Goal: Navigation & Orientation: Find specific page/section

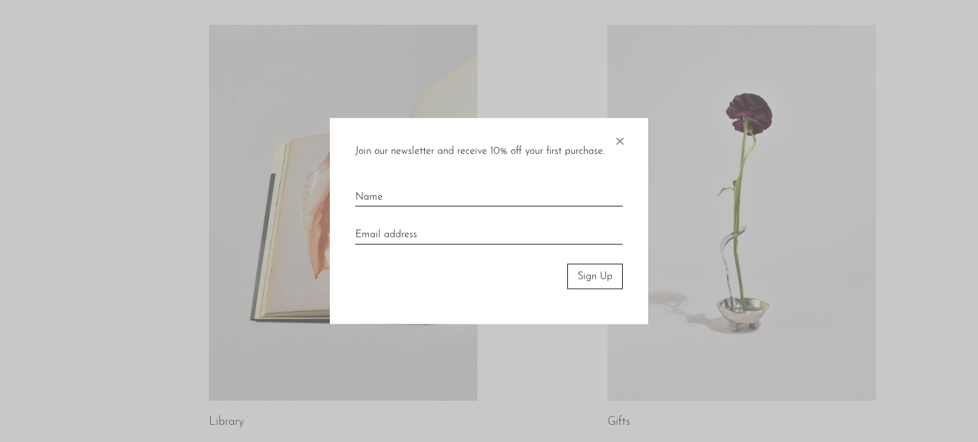
scroll to position [794, 0]
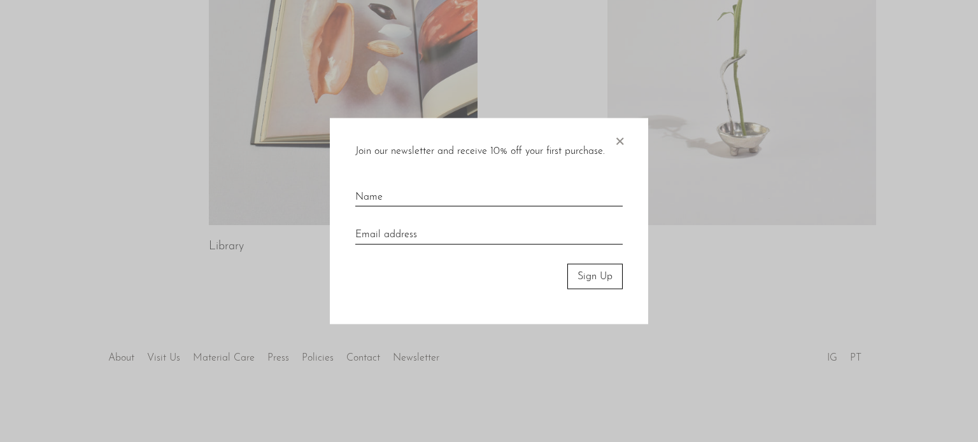
click at [615, 143] on span "×" at bounding box center [619, 138] width 13 height 41
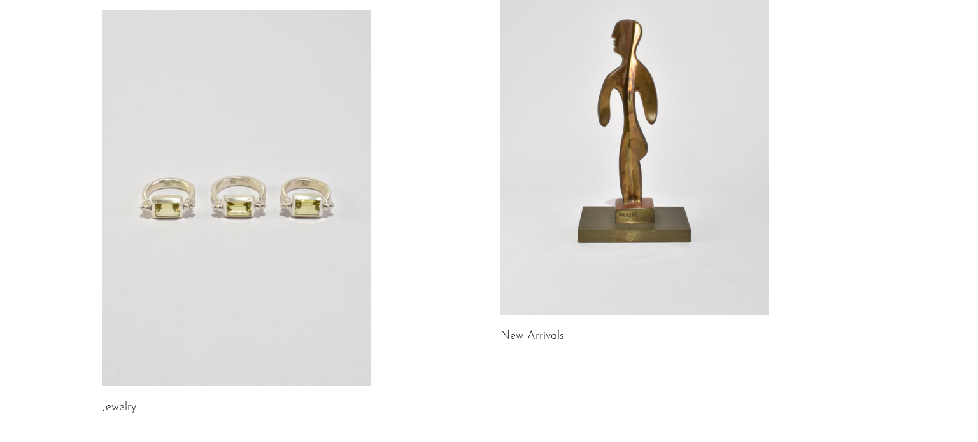
scroll to position [156, 0]
click at [326, 281] on link at bounding box center [236, 198] width 269 height 376
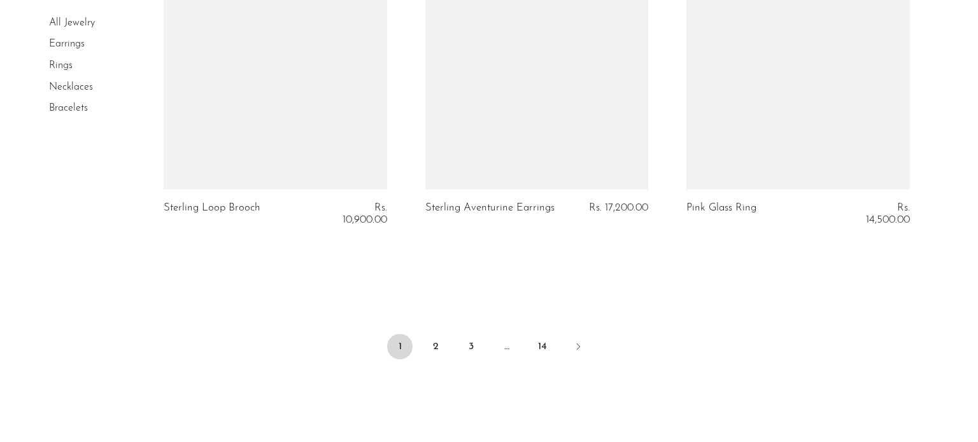
scroll to position [4414, 0]
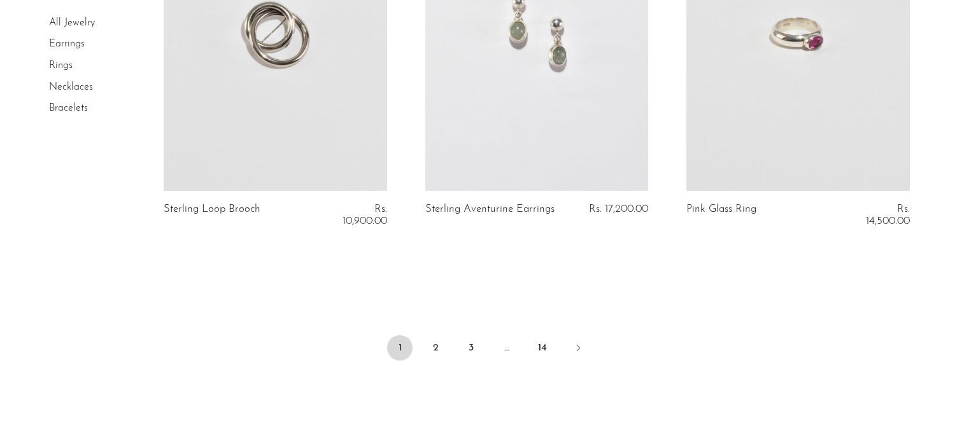
click at [77, 109] on link "Bracelets" at bounding box center [68, 108] width 39 height 10
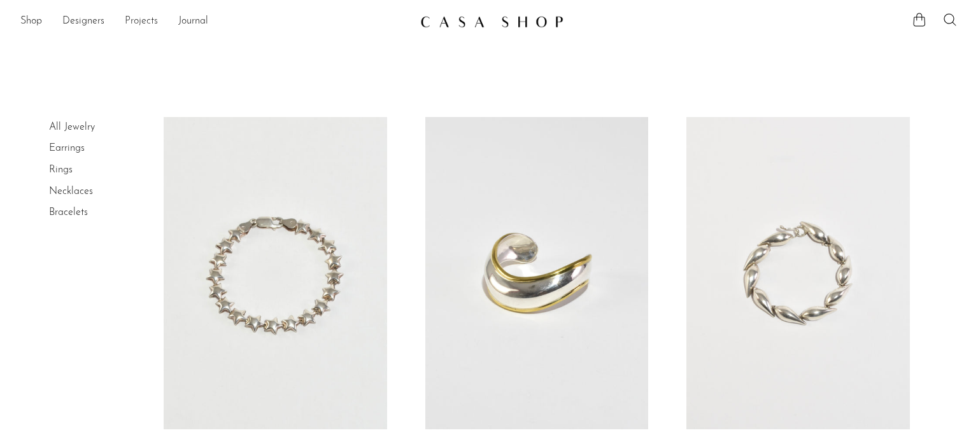
click at [134, 22] on link "Projects" at bounding box center [141, 21] width 33 height 17
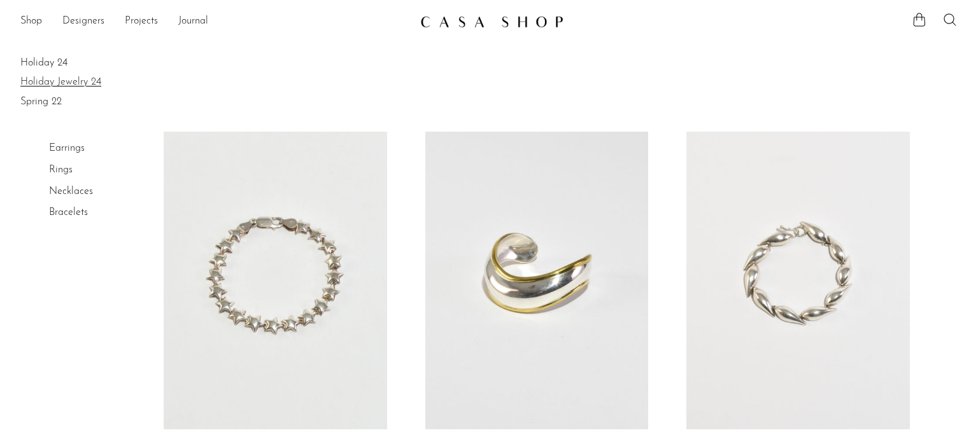
click at [41, 81] on link "Holiday Jewelry 24" at bounding box center [488, 82] width 937 height 14
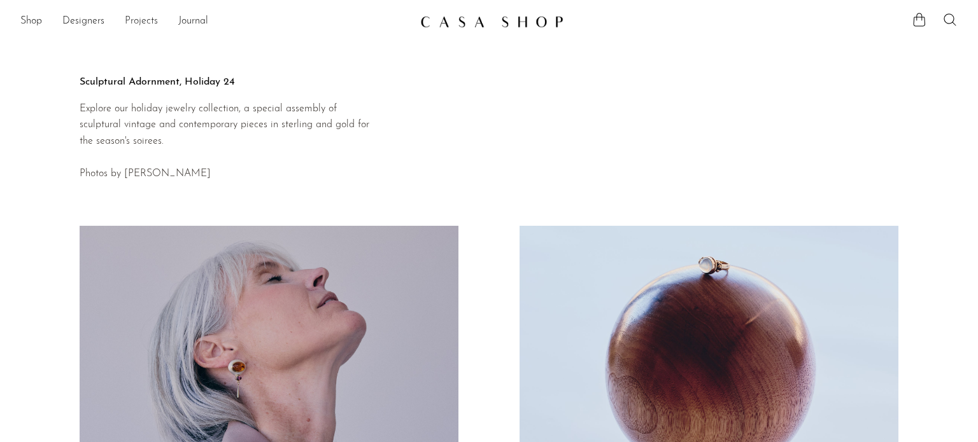
click at [143, 24] on link "Projects" at bounding box center [141, 21] width 33 height 17
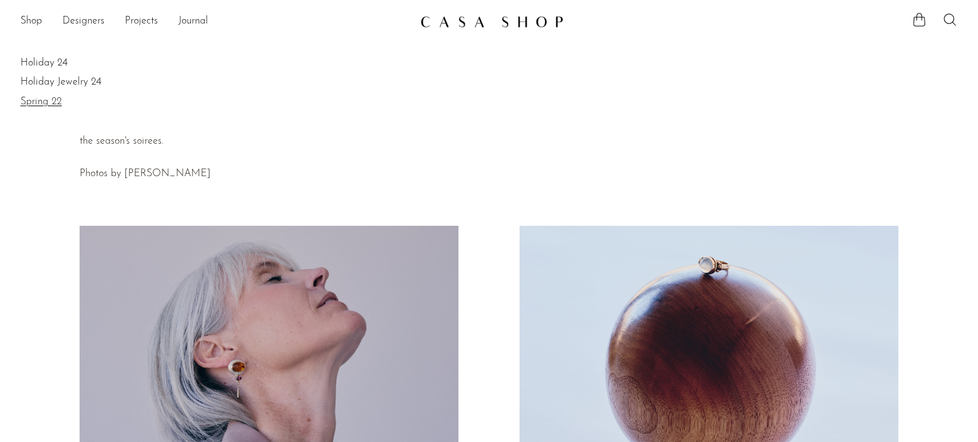
click at [42, 96] on link "Spring 22" at bounding box center [488, 102] width 937 height 14
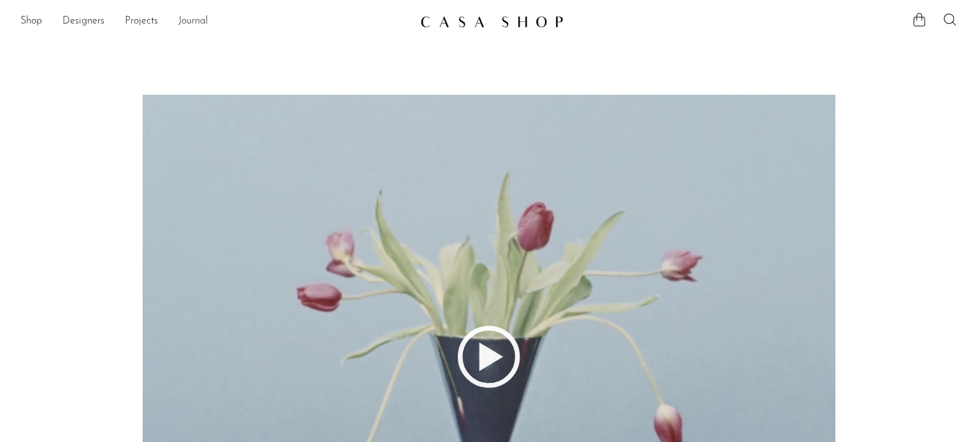
click at [188, 23] on link "Journal" at bounding box center [193, 21] width 30 height 17
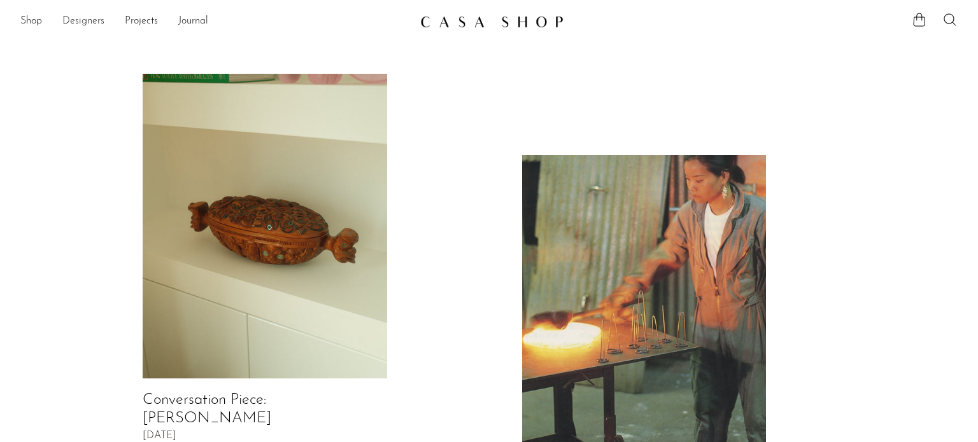
click at [84, 22] on link "Designers" at bounding box center [83, 21] width 42 height 17
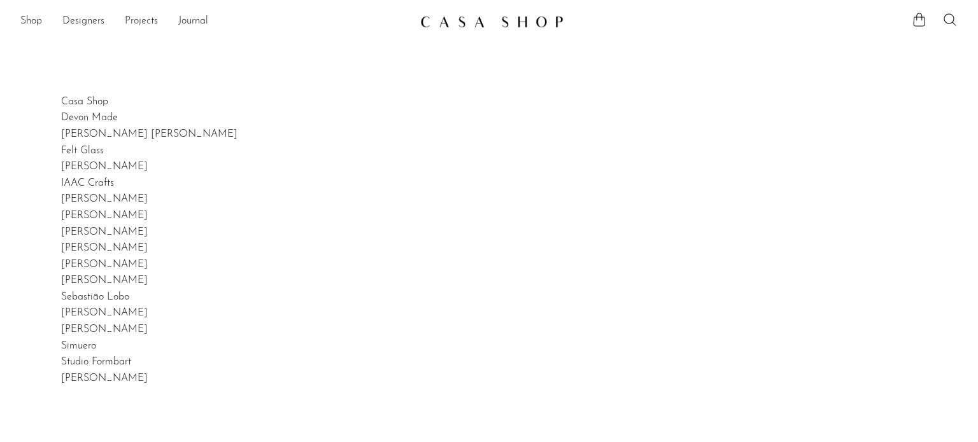
click at [142, 22] on link "Projects" at bounding box center [141, 21] width 33 height 17
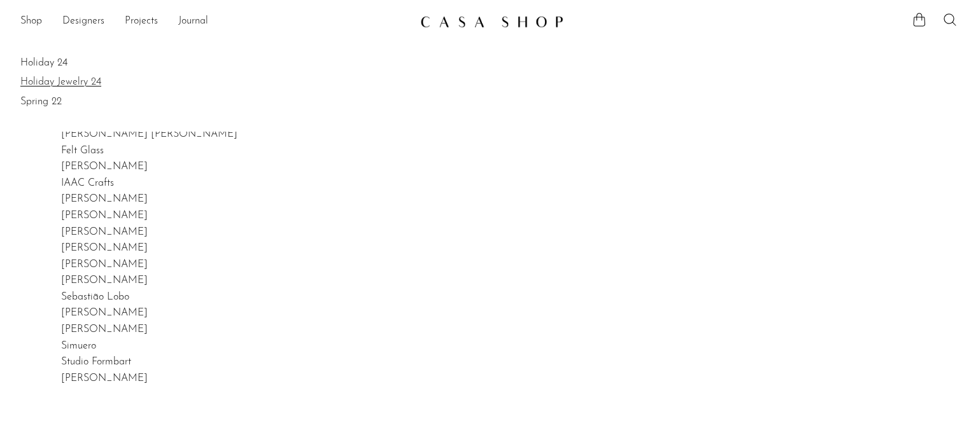
click at [58, 78] on link "Holiday Jewelry 24" at bounding box center [488, 82] width 937 height 14
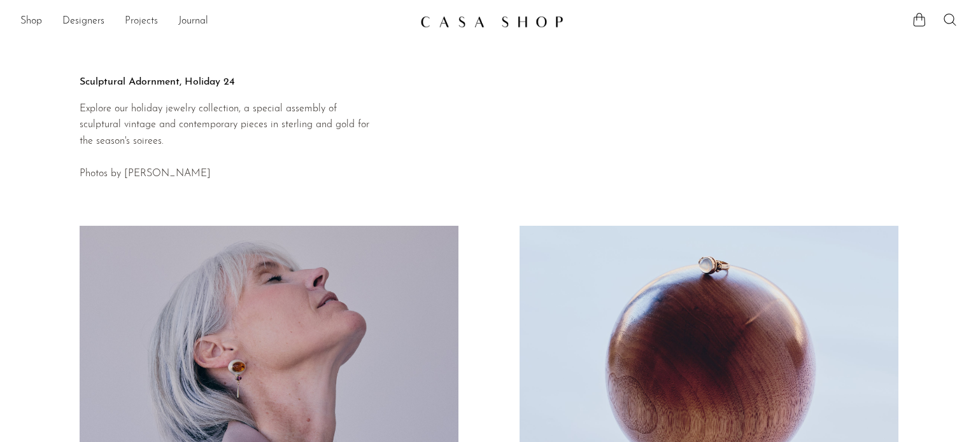
click at [153, 22] on link "Projects" at bounding box center [141, 21] width 33 height 17
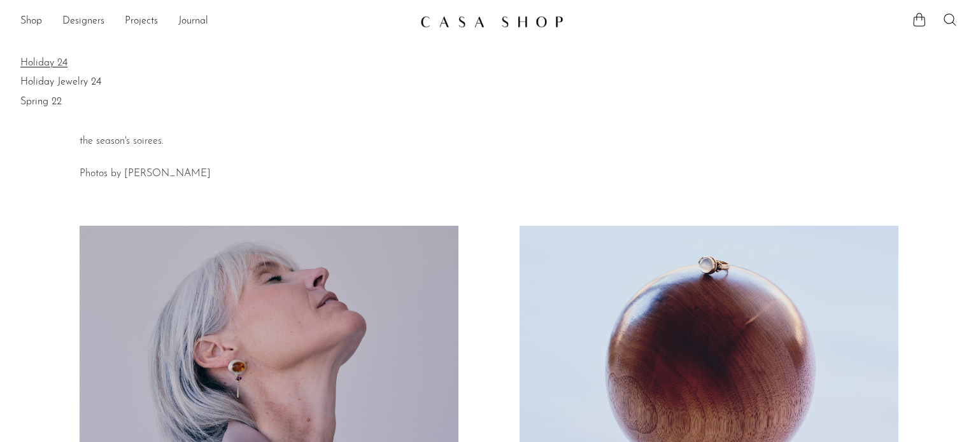
click at [56, 60] on link "Holiday 24" at bounding box center [488, 63] width 937 height 14
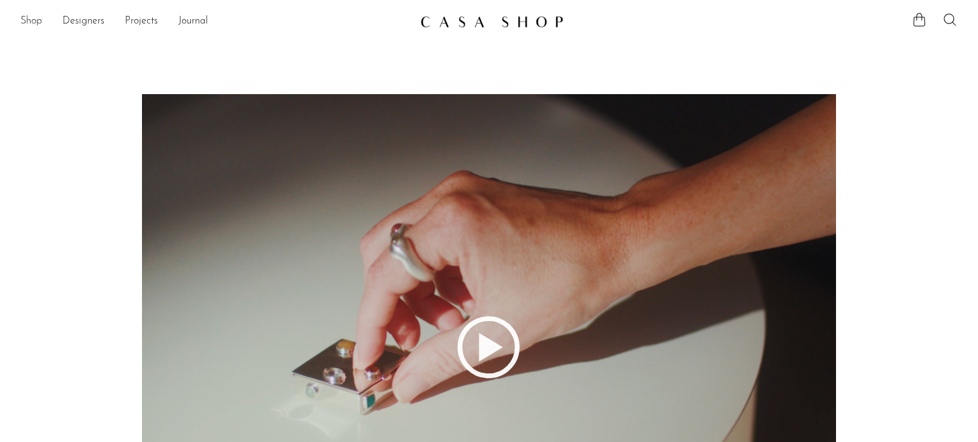
click at [25, 26] on link "Shop" at bounding box center [31, 21] width 22 height 17
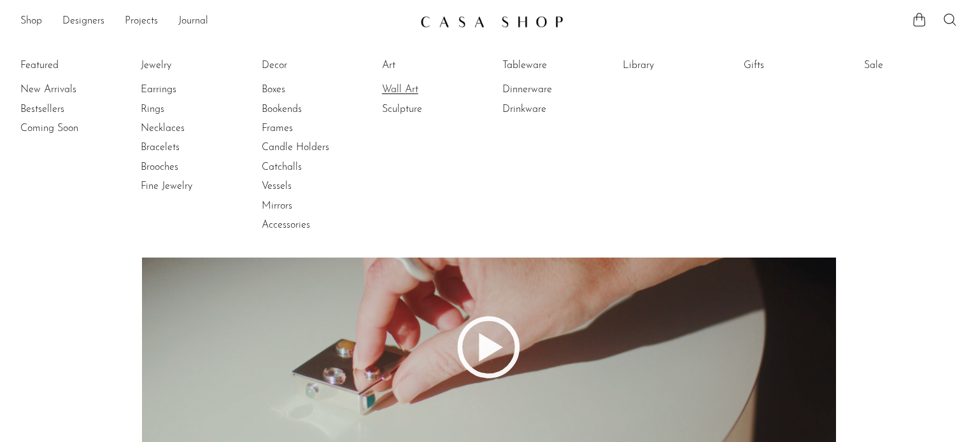
click at [392, 92] on link "Wall Art" at bounding box center [429, 90] width 95 height 14
